Goal: Task Accomplishment & Management: Manage account settings

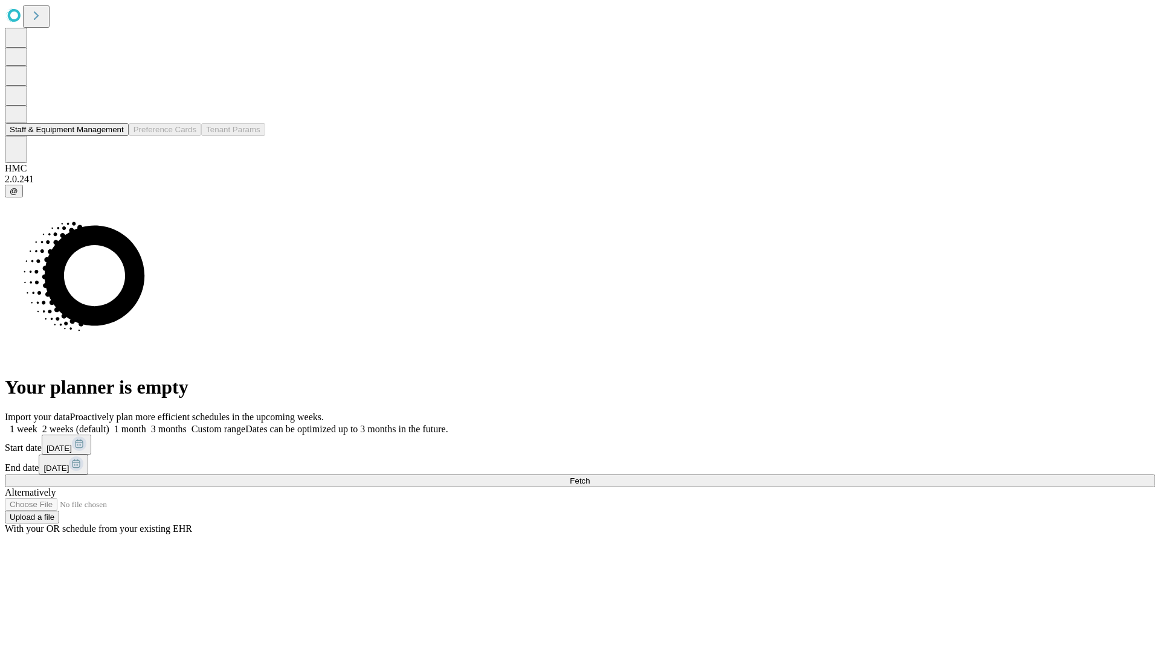
click at [113, 136] on button "Staff & Equipment Management" at bounding box center [67, 129] width 124 height 13
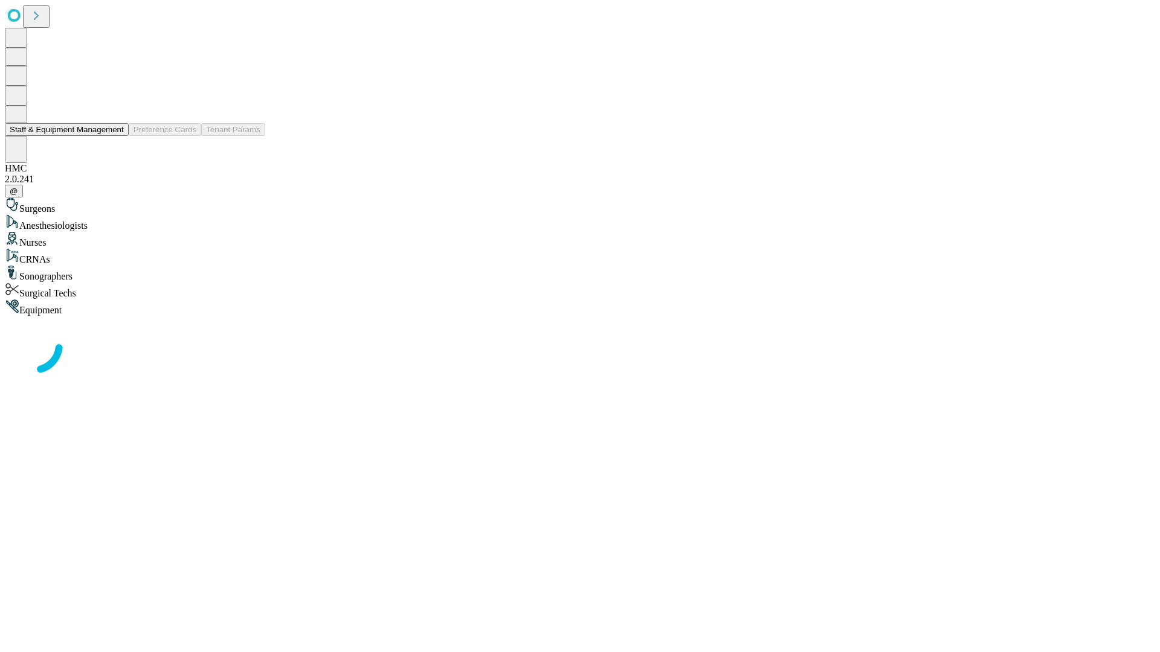
click at [115, 136] on button "Staff & Equipment Management" at bounding box center [67, 129] width 124 height 13
